Goal: Find specific page/section: Find specific page/section

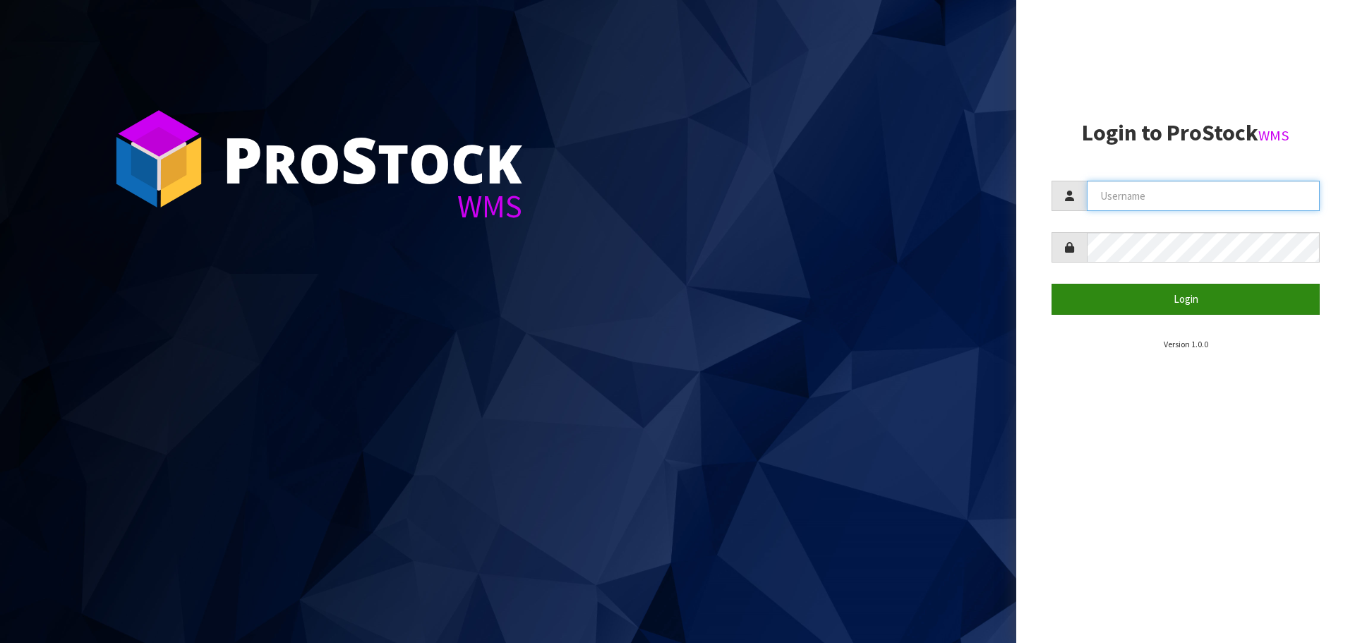
type input "[EMAIL_ADDRESS][DOMAIN_NAME]"
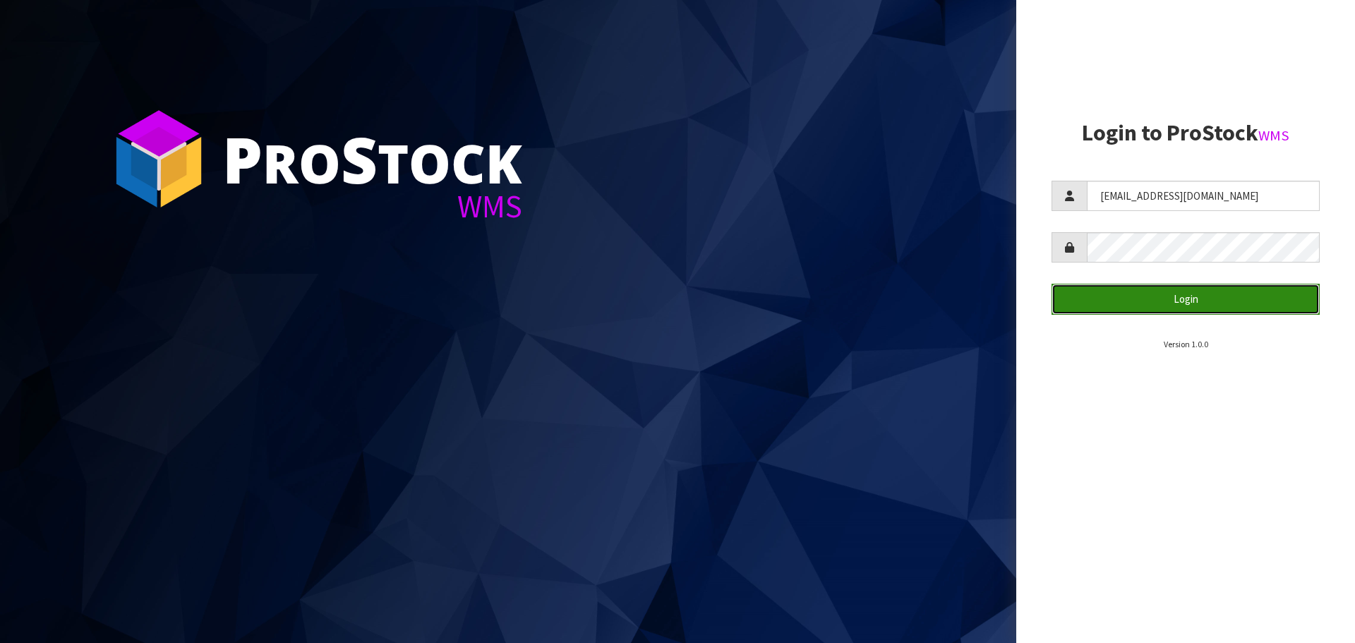
click at [1173, 296] on button "Login" at bounding box center [1186, 299] width 268 height 30
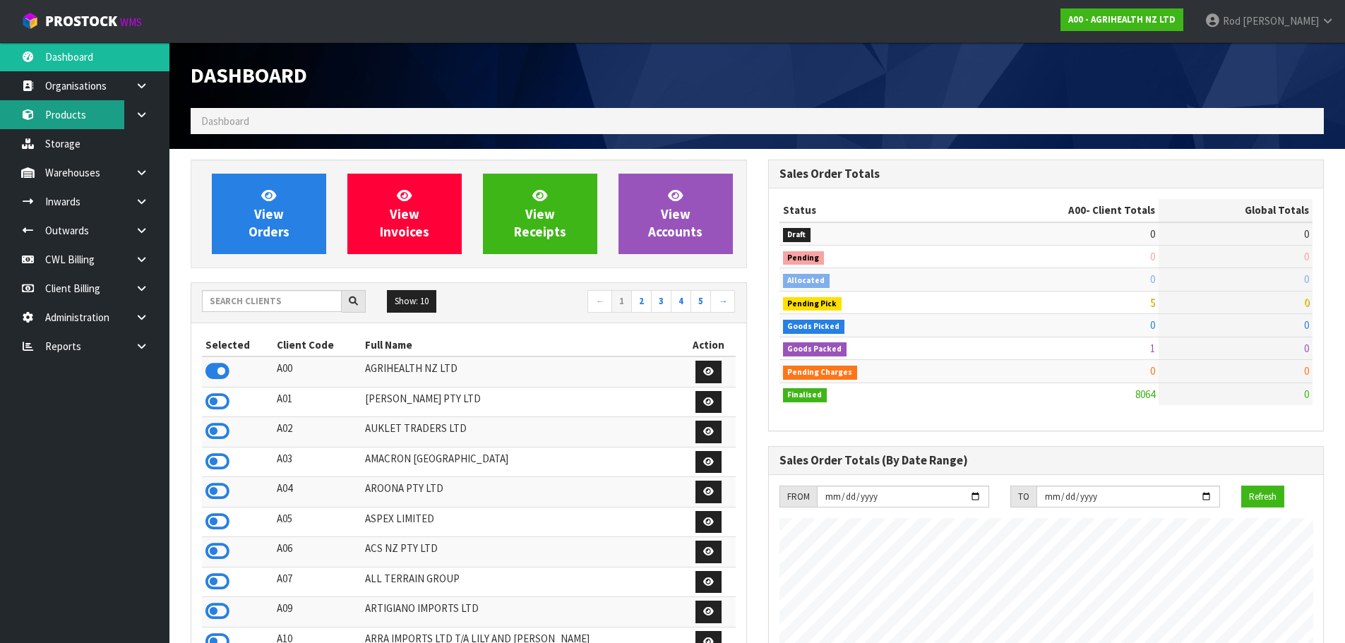
scroll to position [1069, 577]
click at [137, 344] on icon at bounding box center [141, 346] width 13 height 11
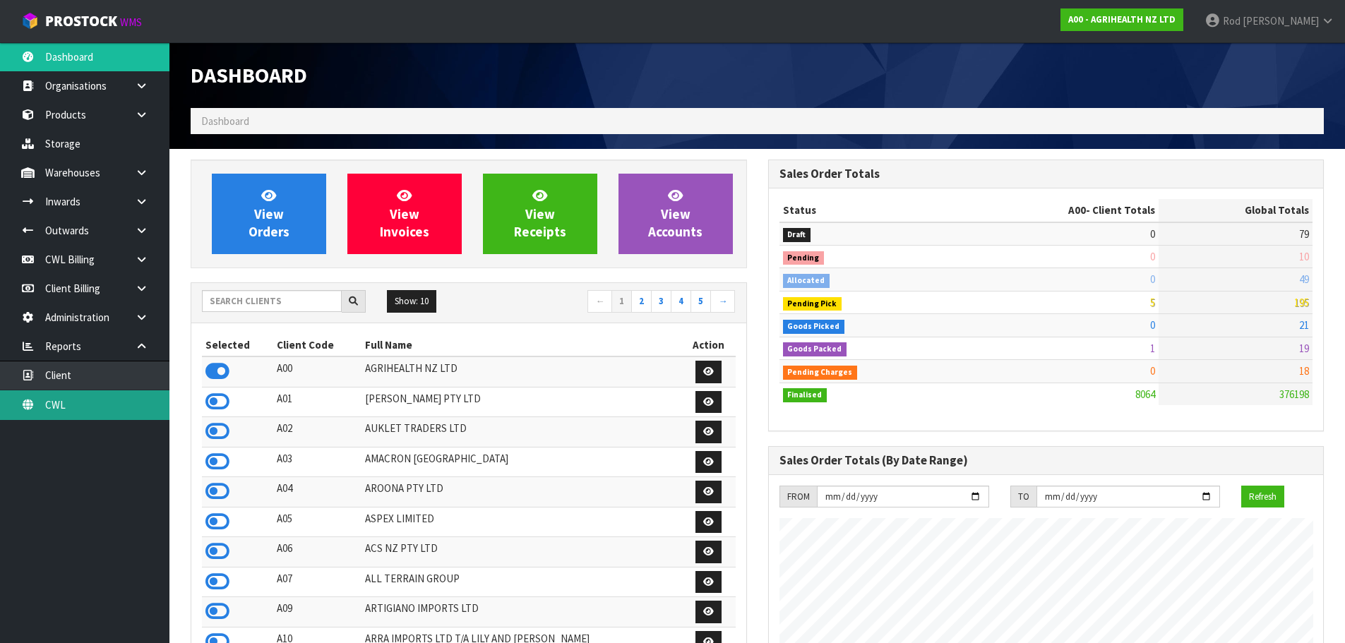
click at [64, 405] on link "CWL" at bounding box center [84, 404] width 169 height 29
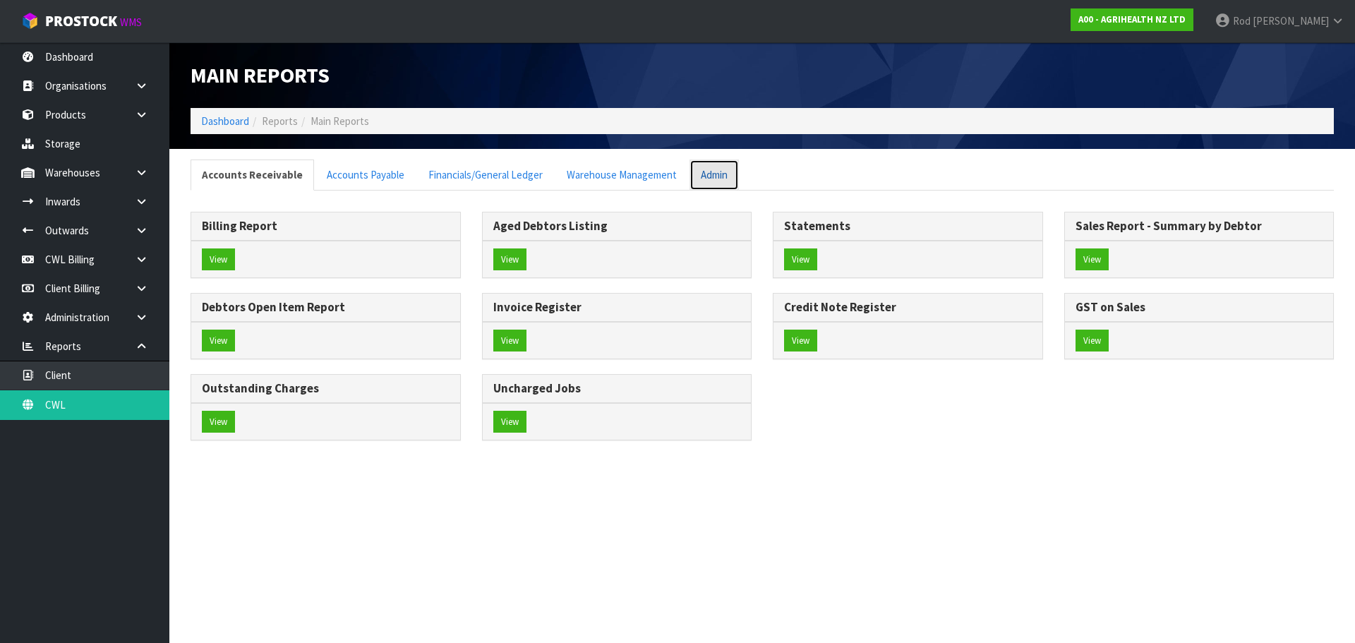
click at [700, 175] on link "Admin" at bounding box center [714, 175] width 49 height 30
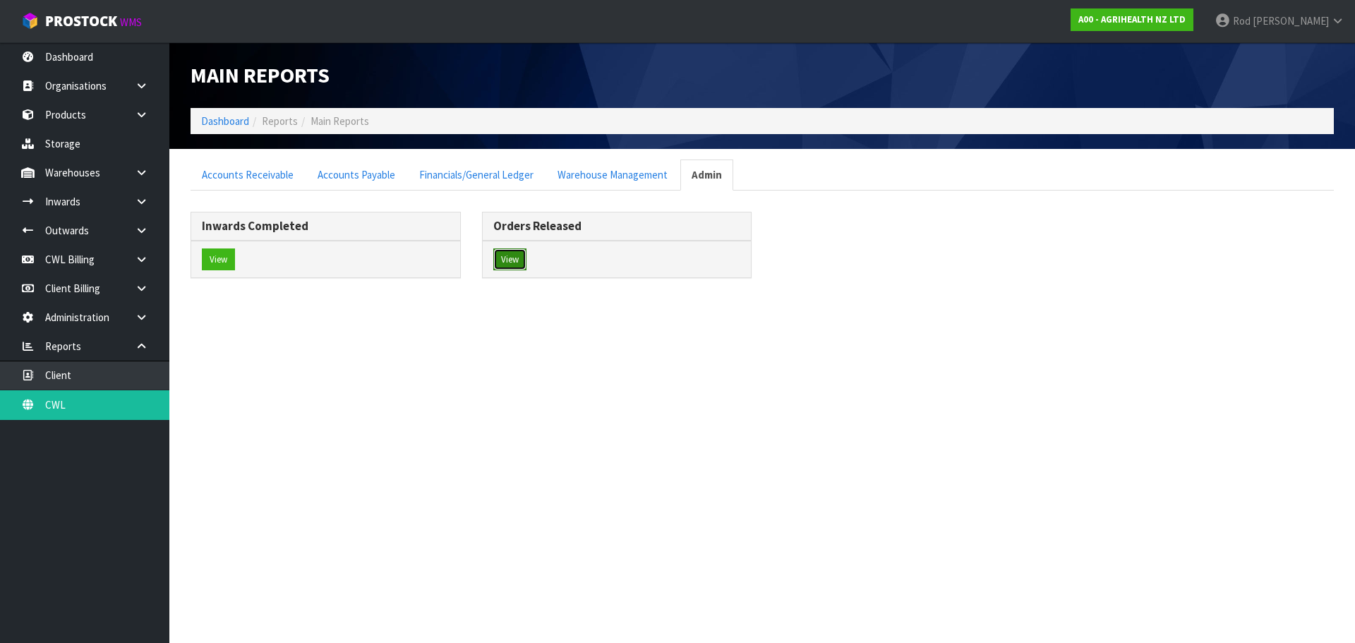
click at [510, 257] on button "View" at bounding box center [509, 259] width 33 height 23
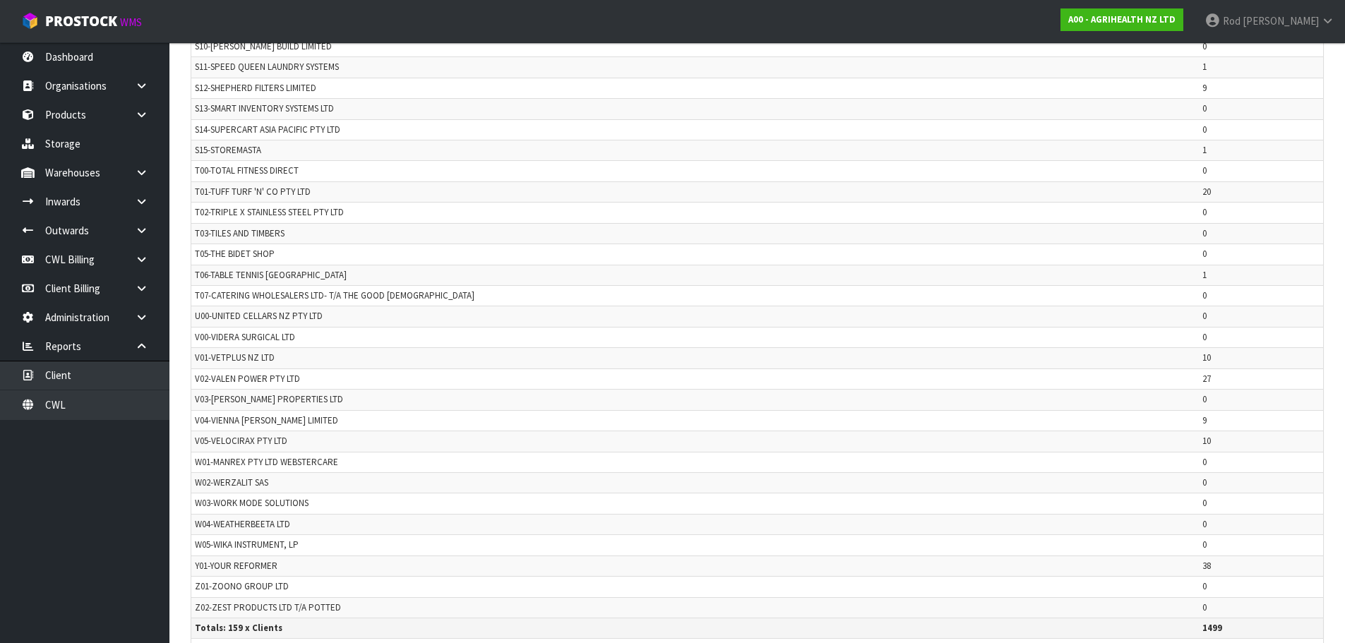
scroll to position [2759, 0]
